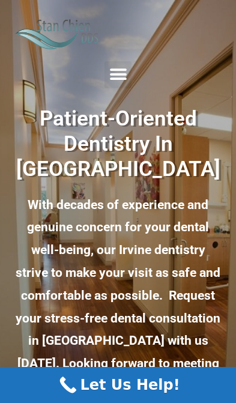
scroll to position [-2, 0]
click at [116, 69] on icon "Menu Toggle" at bounding box center [118, 74] width 18 height 18
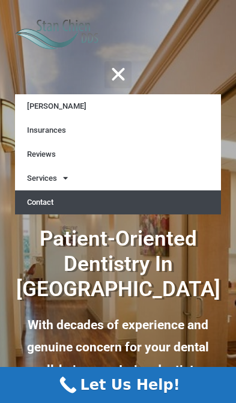
click at [51, 205] on link "Contact" at bounding box center [118, 202] width 206 height 24
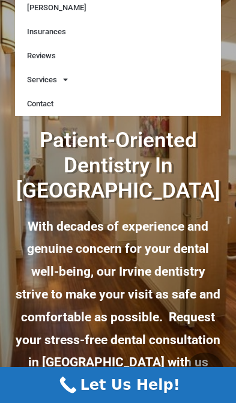
scroll to position [14, 0]
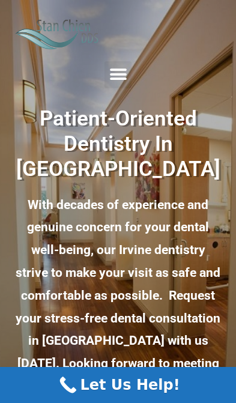
click at [114, 72] on icon "Menu Toggle" at bounding box center [118, 74] width 18 height 18
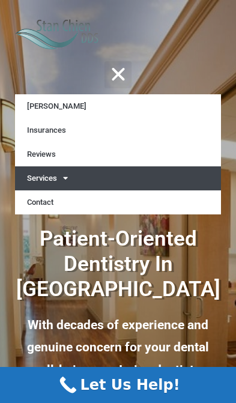
click at [62, 172] on span at bounding box center [62, 178] width 11 height 20
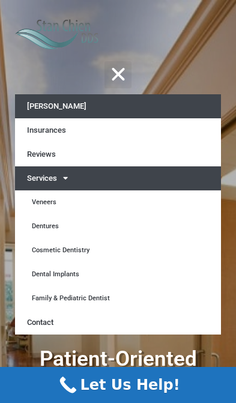
click at [81, 104] on link "[PERSON_NAME]" at bounding box center [118, 106] width 206 height 24
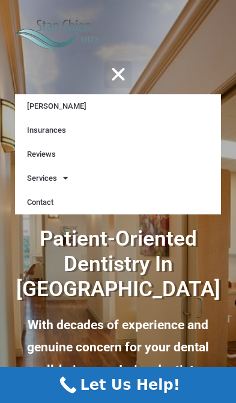
click at [121, 72] on icon "Menu Toggle" at bounding box center [118, 74] width 18 height 18
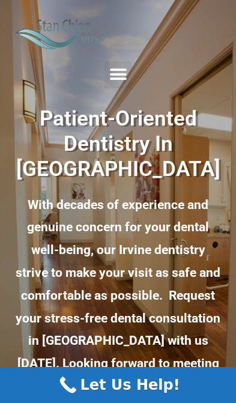
click at [108, 82] on div "Menu Toggle" at bounding box center [118, 74] width 27 height 27
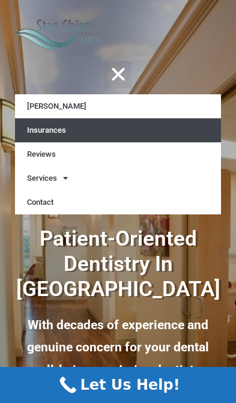
click at [76, 136] on link "Insurances" at bounding box center [118, 130] width 206 height 24
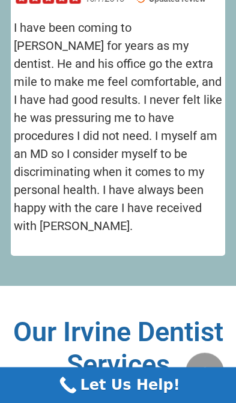
scroll to position [2959, 0]
